Goal: Register for event/course

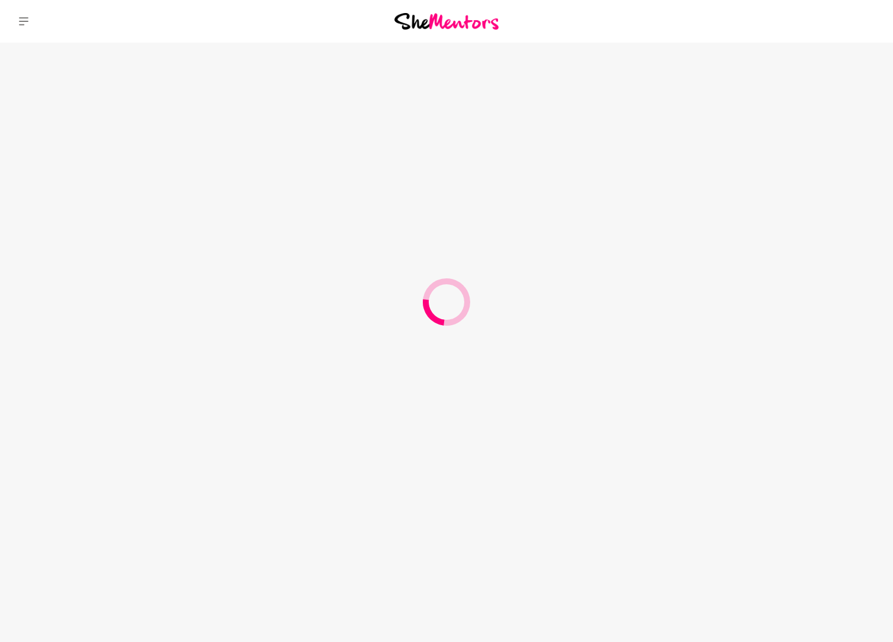
click at [803, 29] on div "Dashboard Profile Saved Items Membership Logout Dashboard Profile Saved Items M…" at bounding box center [744, 21] width 298 height 43
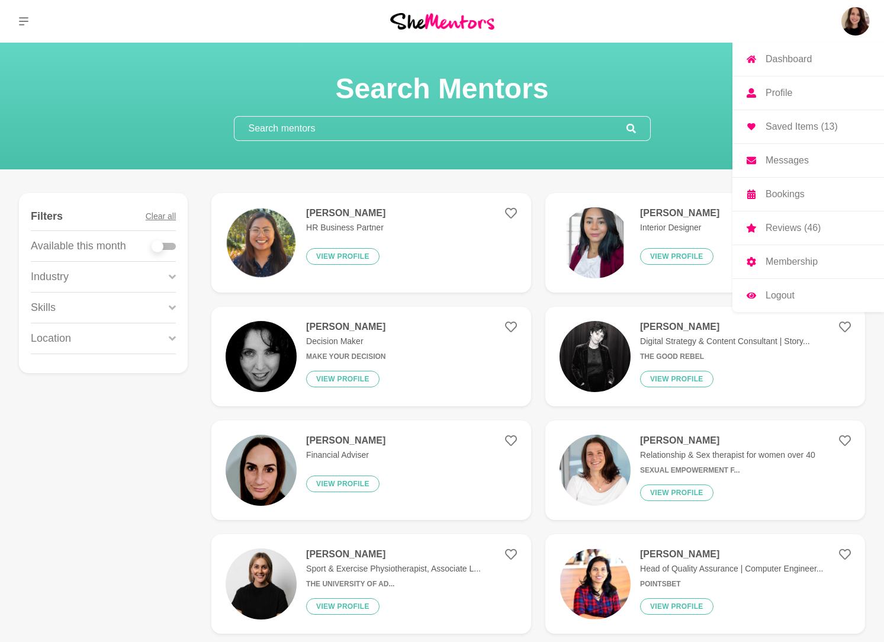
click at [781, 299] on p "Logout" at bounding box center [780, 295] width 29 height 9
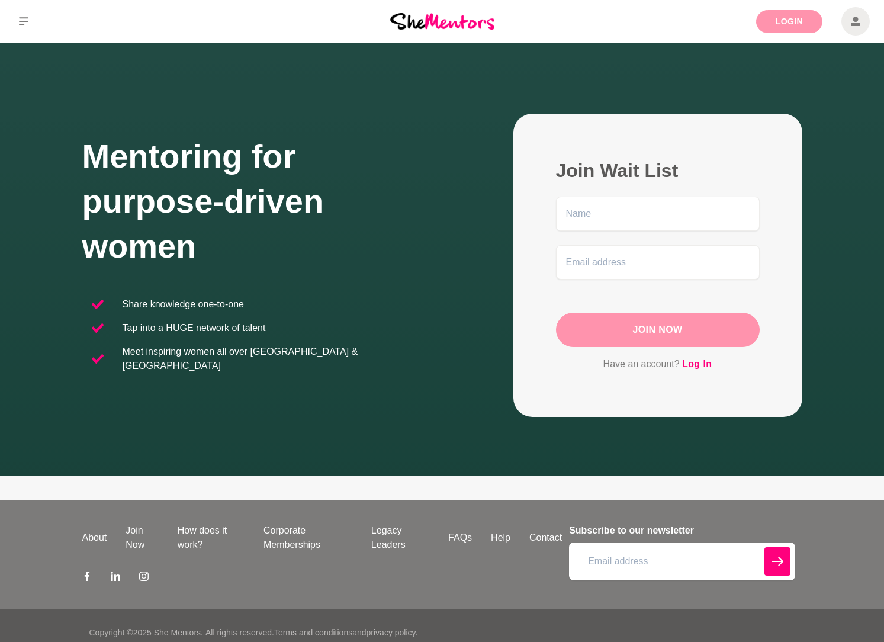
click at [789, 24] on link "Login" at bounding box center [789, 21] width 66 height 23
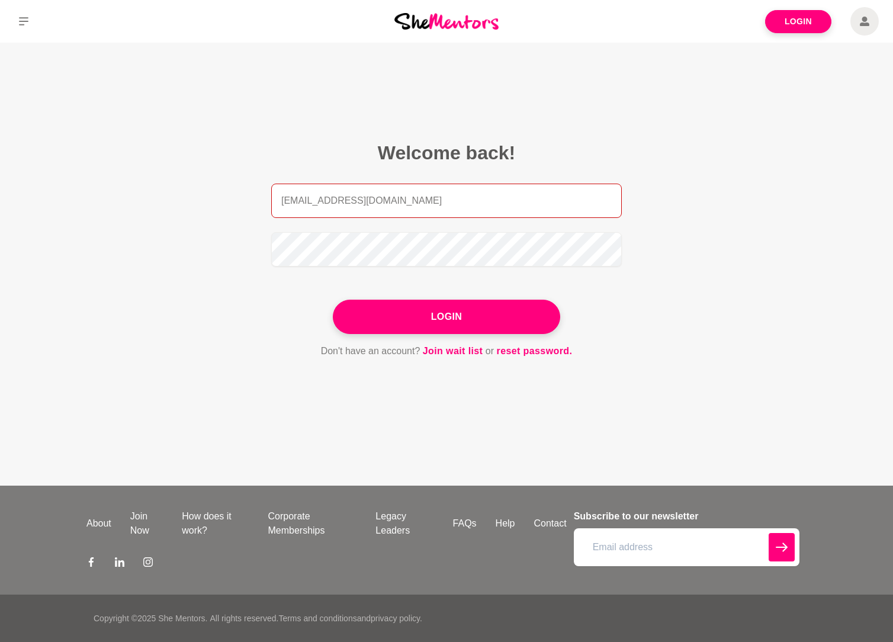
click at [372, 202] on input "alison.adey27+career@gmail.com" at bounding box center [446, 201] width 351 height 34
paste input "info@careerpursuit.com.au"
type input "info@careerpursuit.com.au"
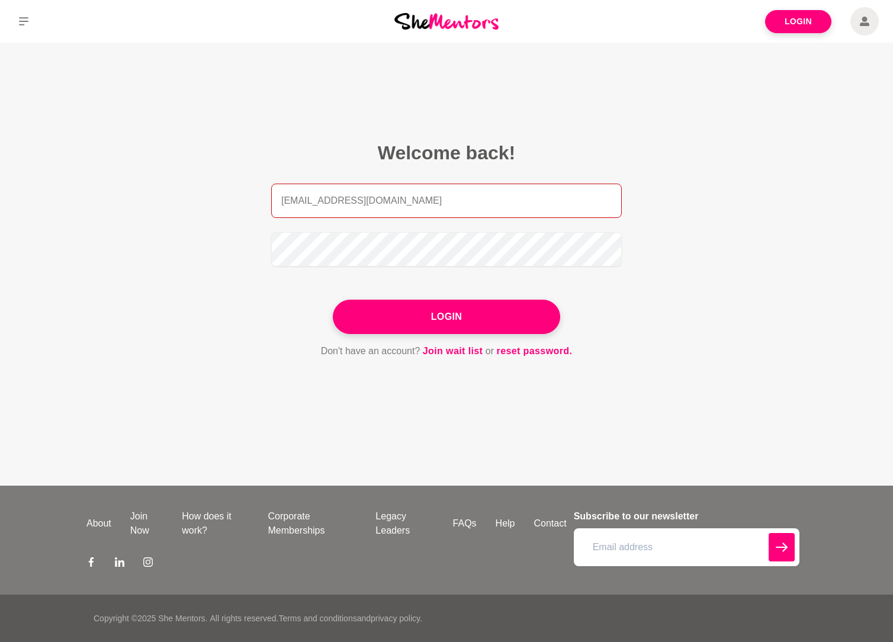
click at [372, 202] on input "info@careerpursuit.com.au" at bounding box center [446, 201] width 351 height 34
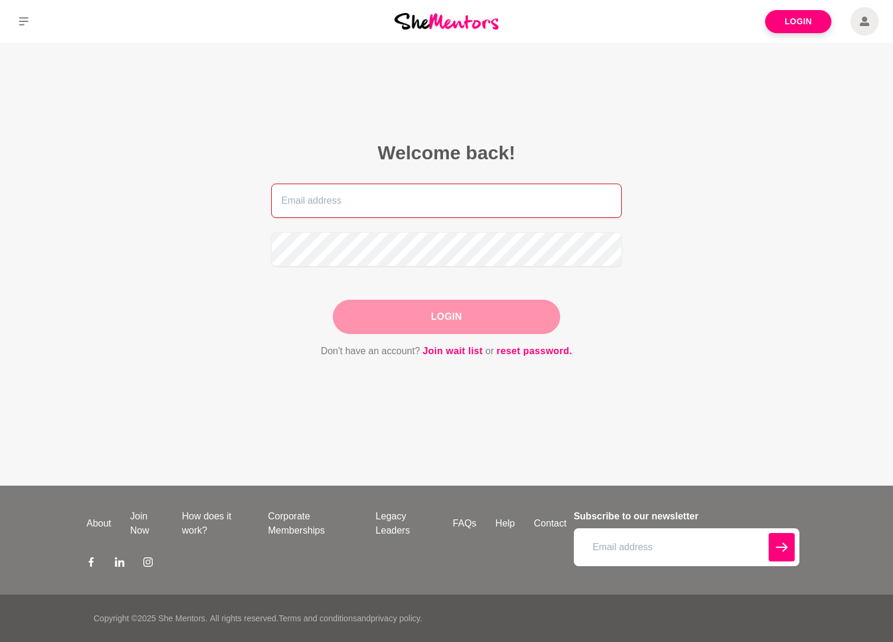
paste input "hello@emeraldhq.com.au"
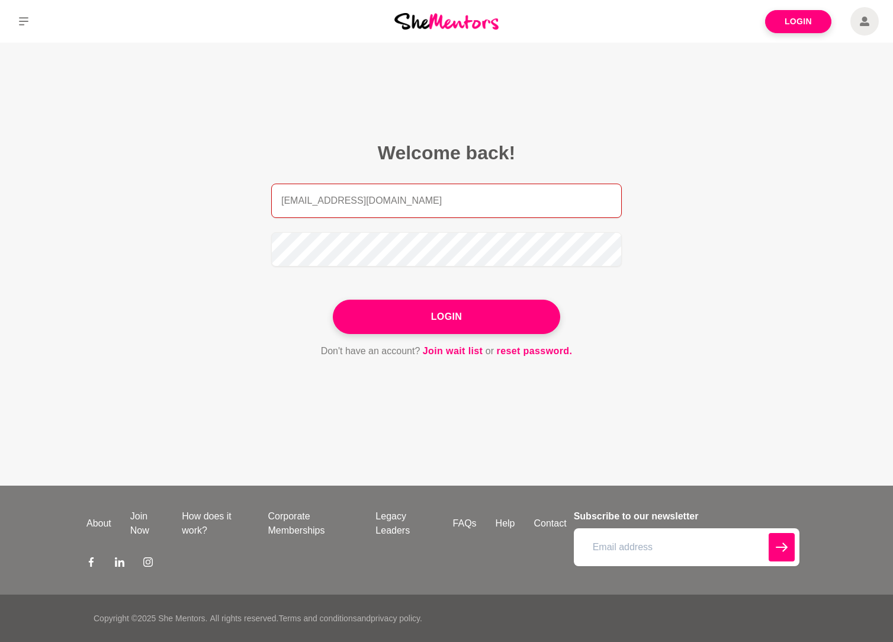
type input "hello@emeraldhq.com.au"
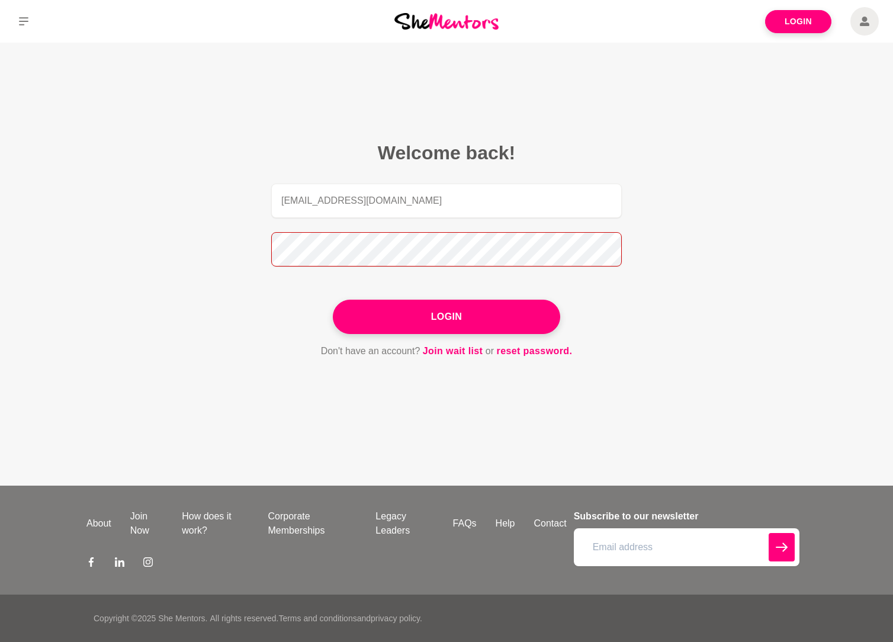
click at [333, 300] on button "Login" at bounding box center [446, 317] width 227 height 34
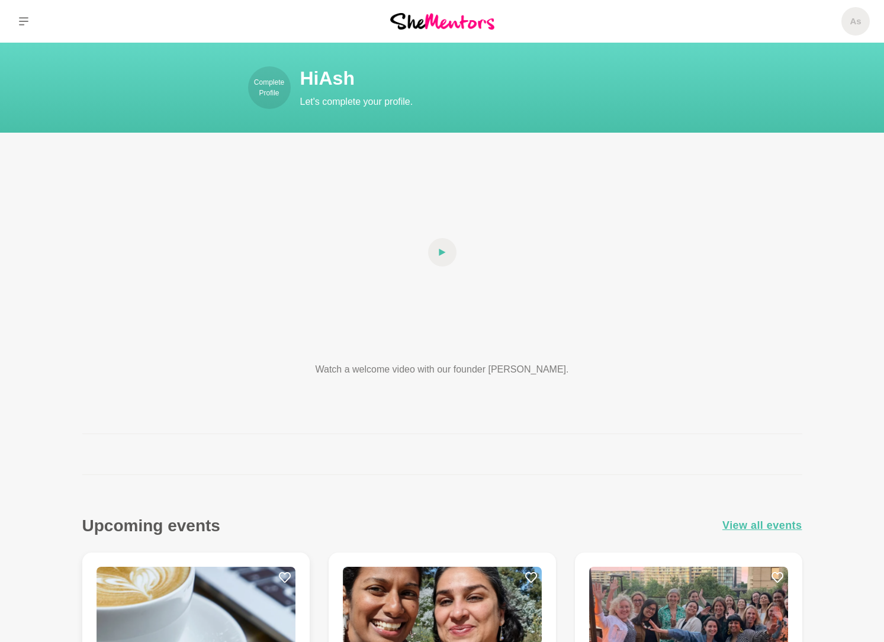
click at [196, 578] on img at bounding box center [196, 618] width 199 height 102
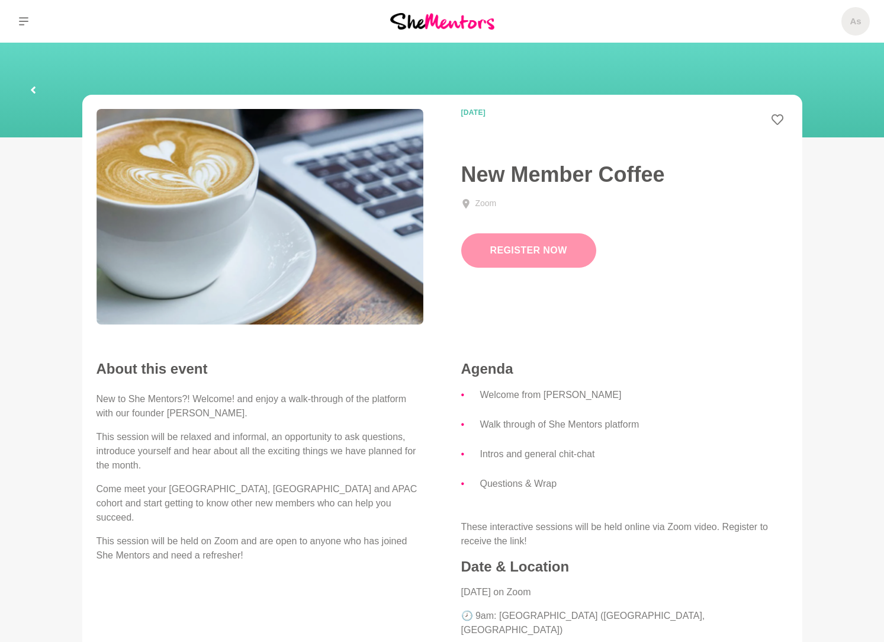
click at [572, 249] on button "Register Now" at bounding box center [528, 250] width 135 height 34
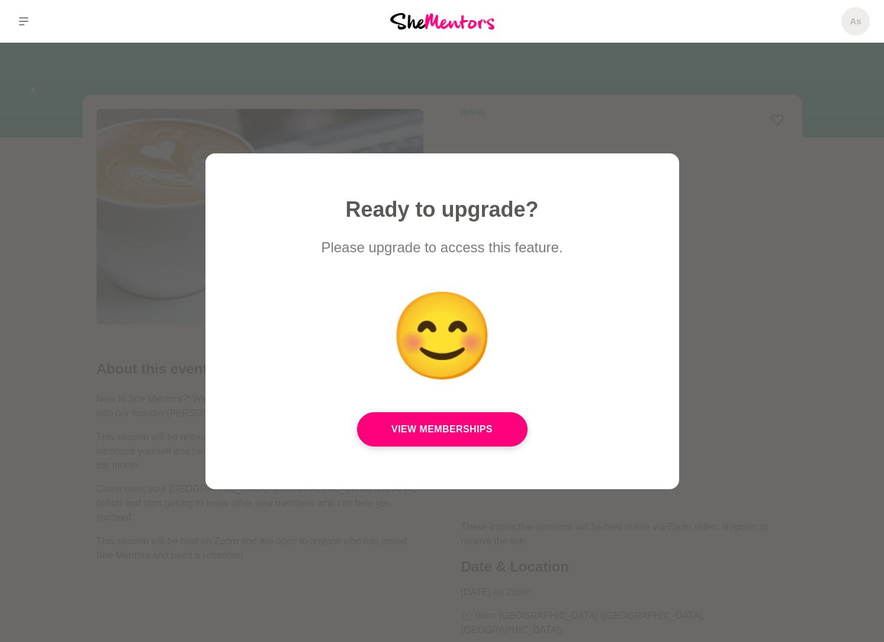
click at [756, 204] on div at bounding box center [442, 321] width 884 height 642
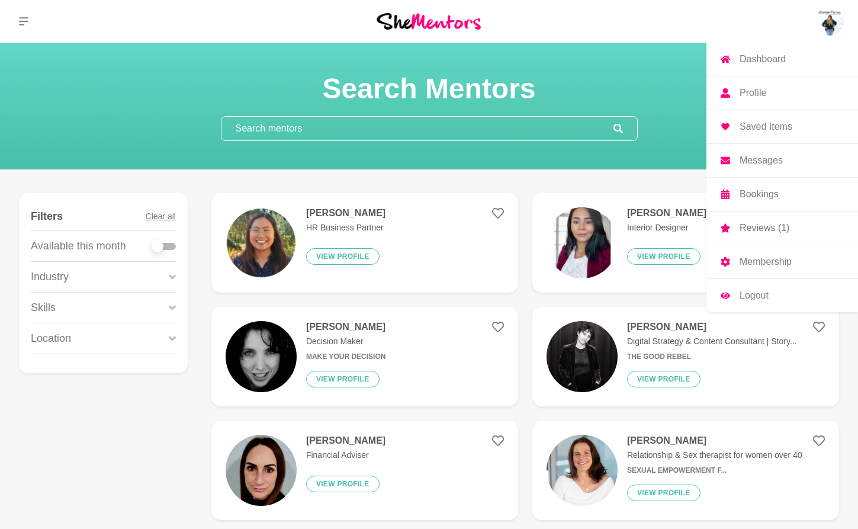
click at [757, 95] on p "Profile" at bounding box center [753, 92] width 27 height 9
